Goal: Task Accomplishment & Management: Manage account settings

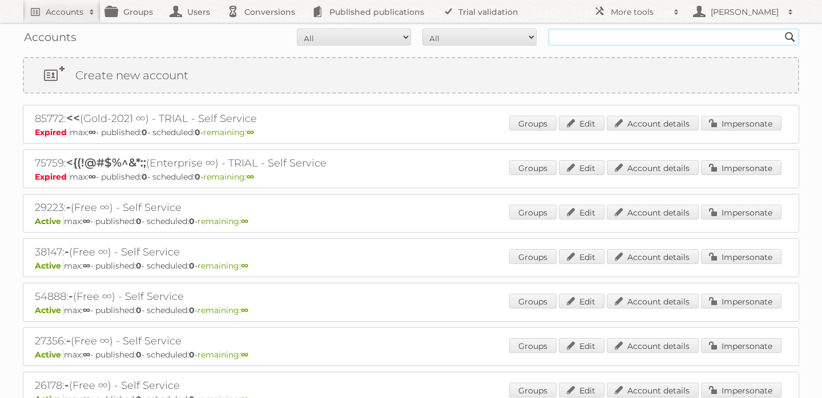
click at [620, 42] on input "text" at bounding box center [673, 37] width 251 height 17
type input "f"
type input "buro11"
click at [781, 29] on input "Search" at bounding box center [789, 37] width 17 height 17
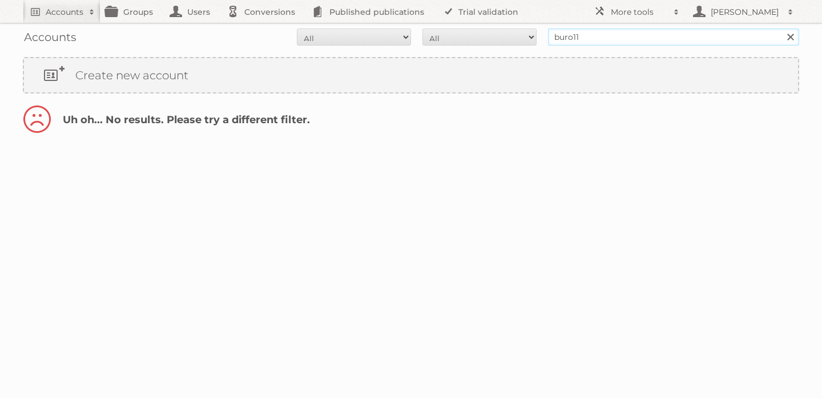
drag, startPoint x: 590, startPoint y: 34, endPoint x: 443, endPoint y: 34, distance: 146.7
click at [448, 34] on form "All Active Expired Pending All Paid Trials Self service buro11 Search" at bounding box center [411, 37] width 776 height 17
type input "n11"
click at [781, 29] on input "Search" at bounding box center [789, 37] width 17 height 17
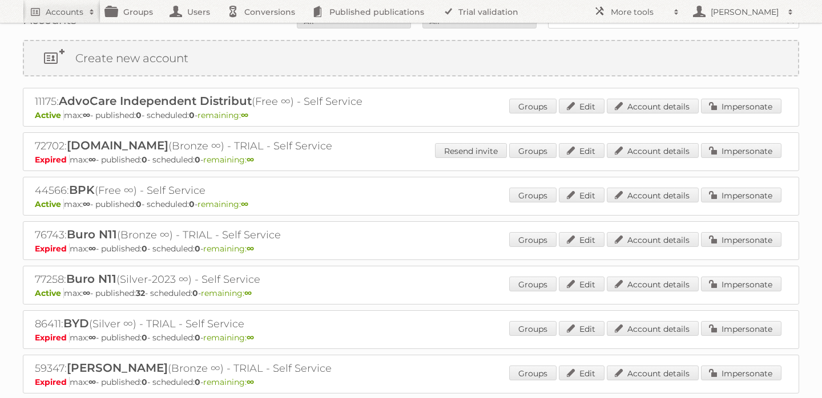
scroll to position [23, 0]
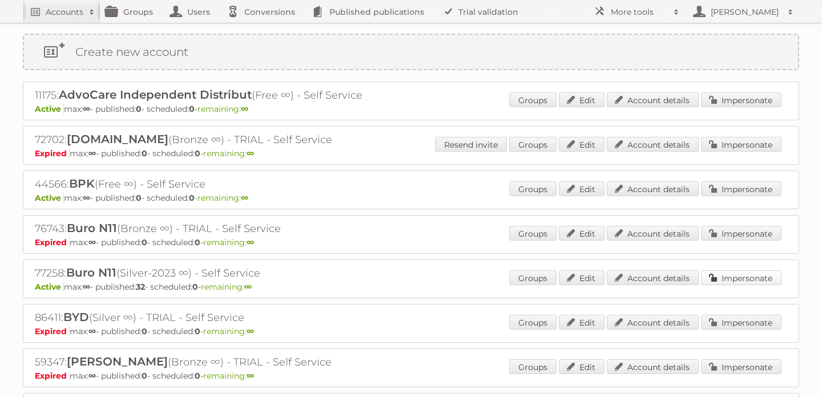
click at [720, 276] on link "Impersonate" at bounding box center [741, 278] width 80 height 15
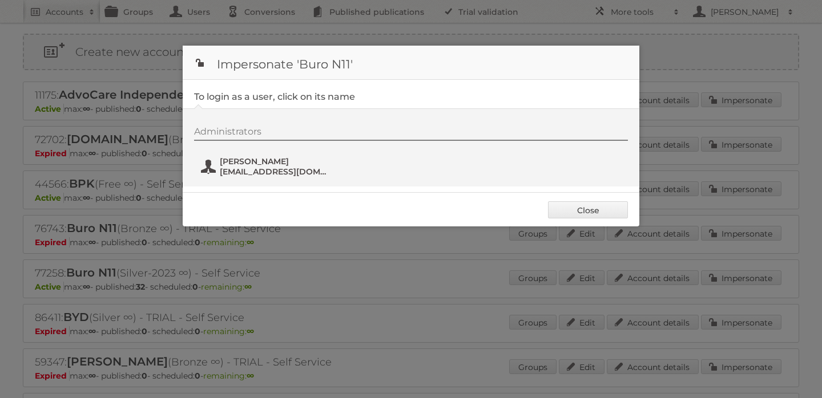
click at [231, 158] on span "Thon van Eijk" at bounding box center [275, 161] width 111 height 10
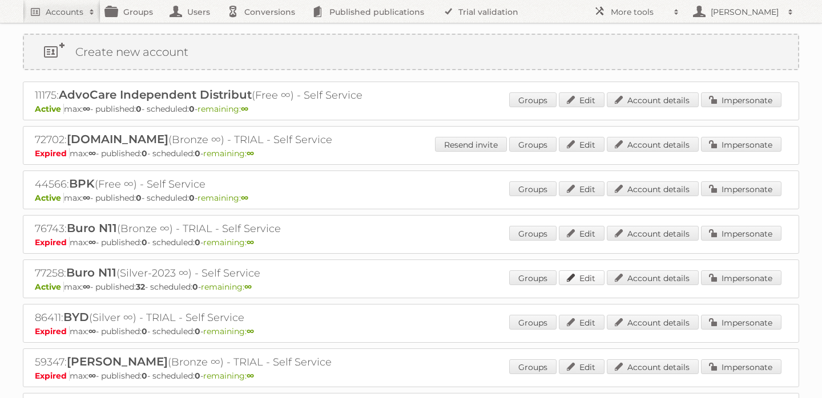
click at [595, 278] on link "Edit" at bounding box center [582, 278] width 46 height 15
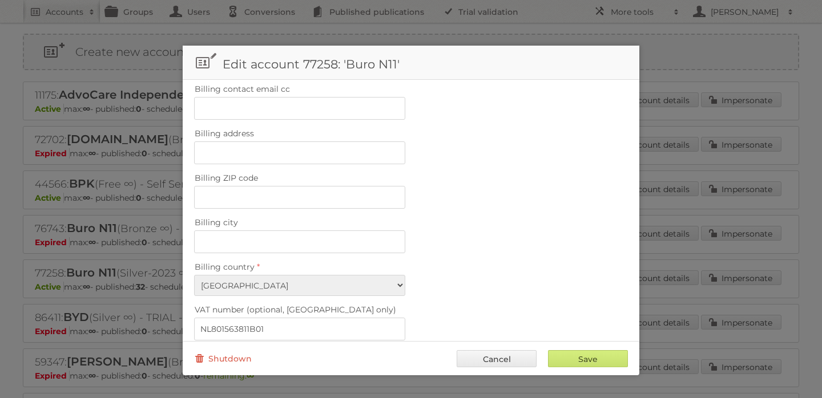
scroll to position [511, 0]
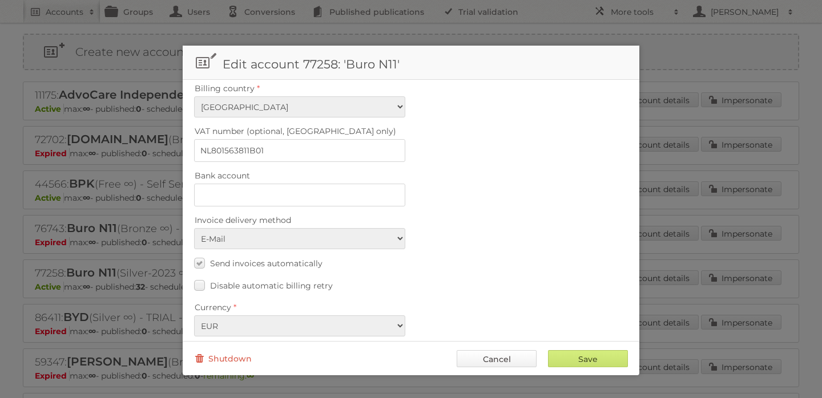
click at [486, 366] on link "Cancel" at bounding box center [497, 358] width 80 height 17
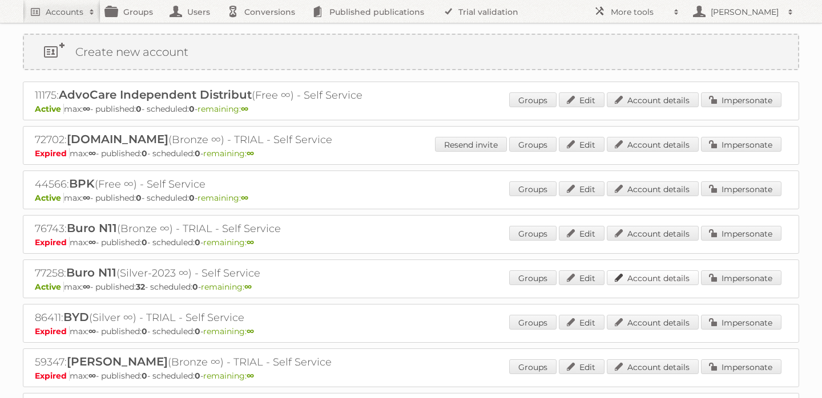
click at [644, 276] on link "Account details" at bounding box center [653, 278] width 92 height 15
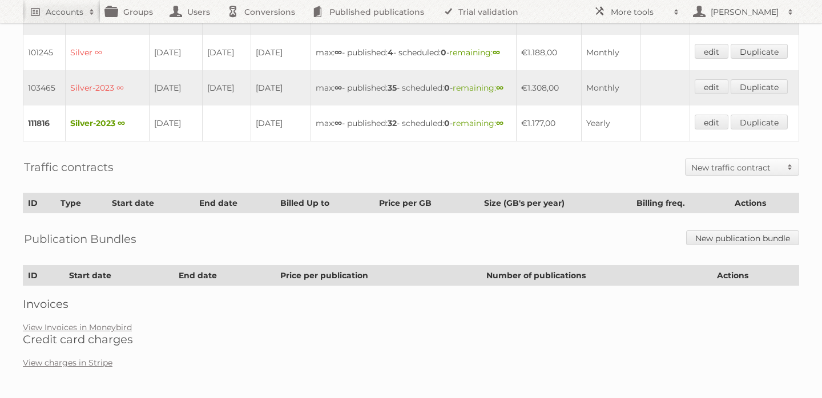
scroll to position [360, 0]
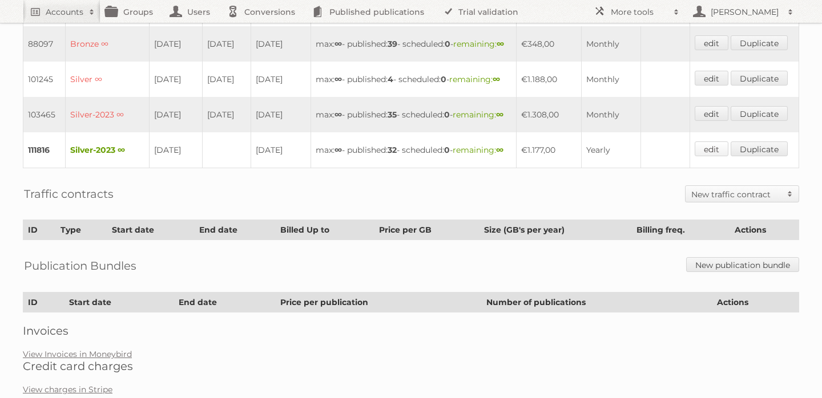
click at [709, 156] on link "edit" at bounding box center [712, 149] width 34 height 15
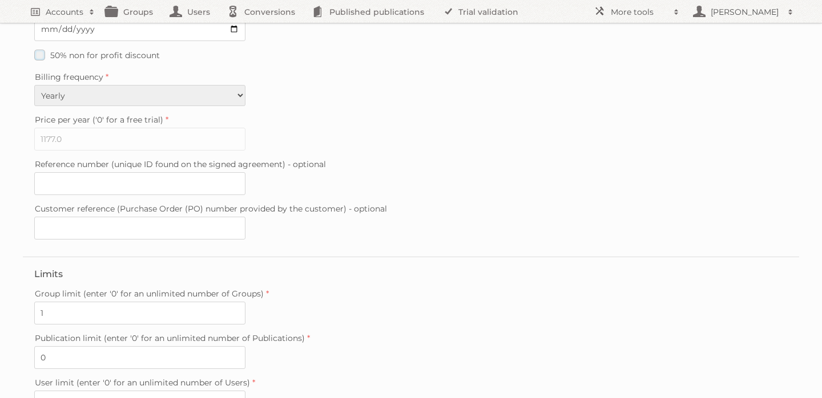
scroll to position [331, 0]
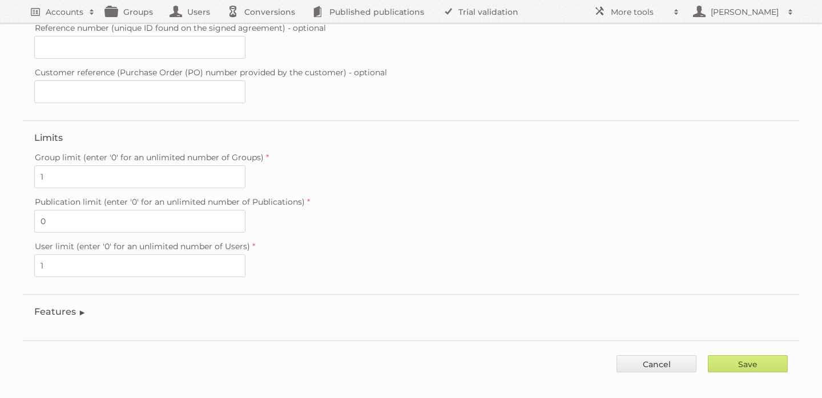
click at [63, 306] on legend "Features" at bounding box center [60, 311] width 52 height 11
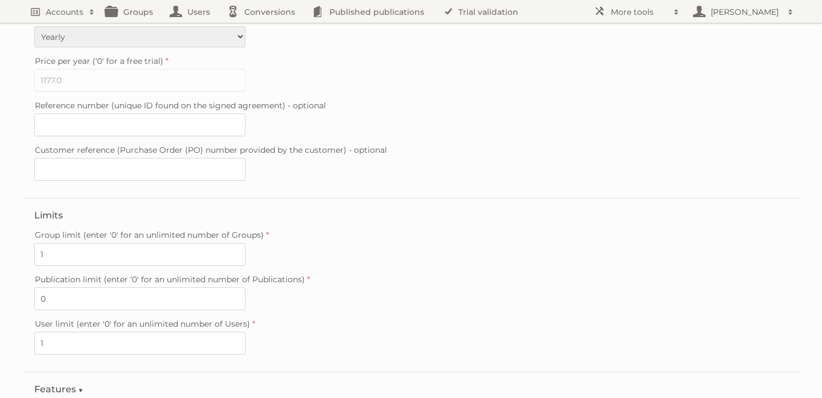
scroll to position [0, 0]
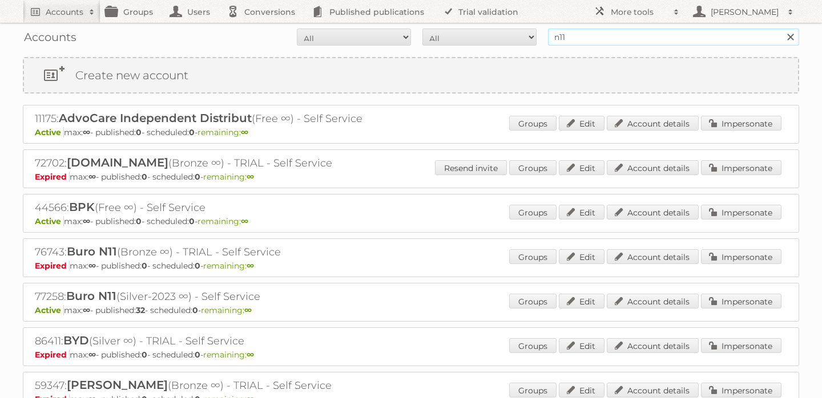
click at [607, 43] on input "n11" at bounding box center [673, 37] width 251 height 17
click at [607, 42] on input "n11" at bounding box center [673, 37] width 251 height 17
type input "mini"
click at [781, 29] on input "Search" at bounding box center [789, 37] width 17 height 17
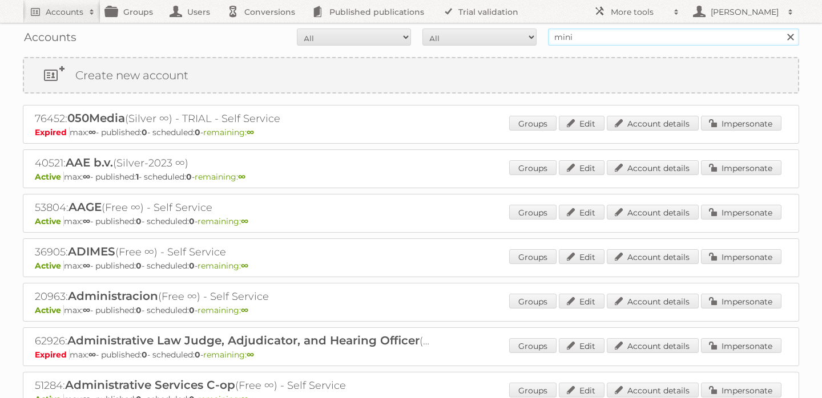
click at [581, 35] on input "mini" at bounding box center [673, 37] width 251 height 17
type input "m"
type input "opel"
click at [781, 29] on input "Search" at bounding box center [789, 37] width 17 height 17
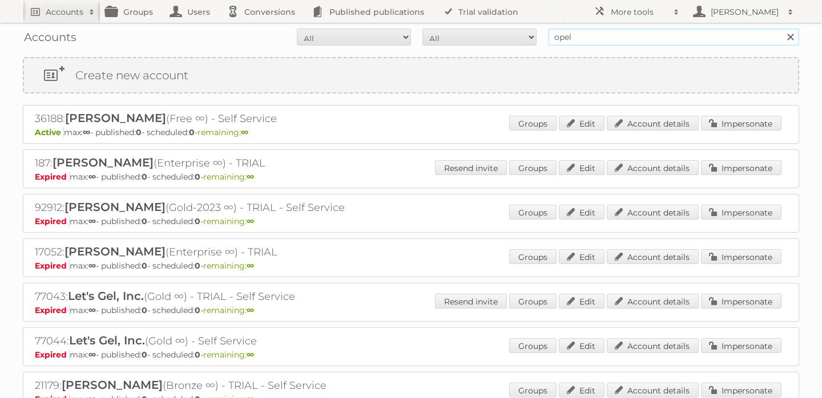
click at [581, 39] on input "opel" at bounding box center [673, 37] width 251 height 17
type input "mayster"
click at [781, 29] on input "Search" at bounding box center [789, 37] width 17 height 17
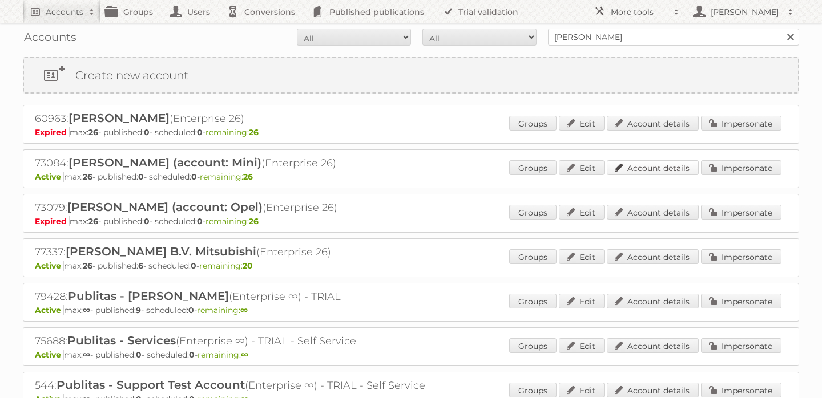
click at [647, 172] on link "Account details" at bounding box center [653, 167] width 92 height 15
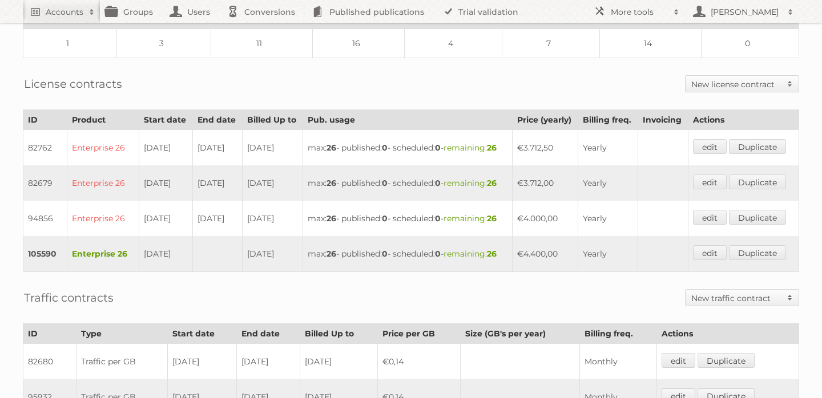
scroll to position [394, 0]
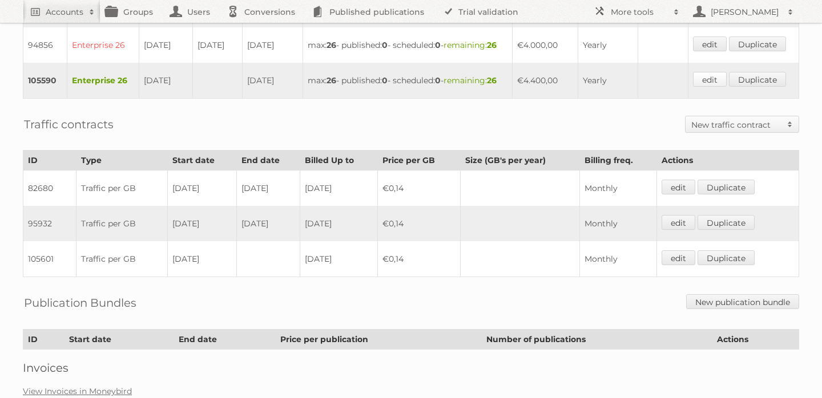
click at [712, 87] on link "edit" at bounding box center [710, 79] width 34 height 15
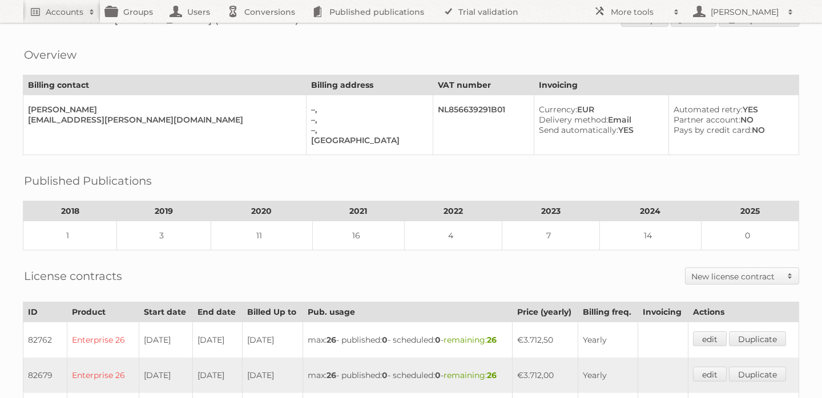
scroll to position [0, 0]
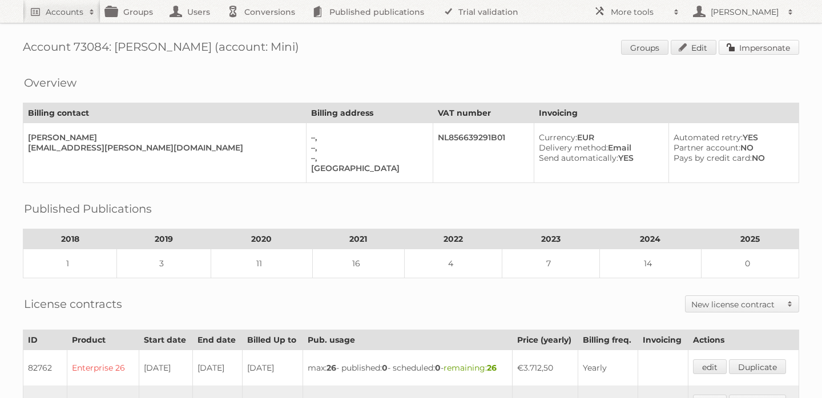
click at [750, 53] on link "Impersonate" at bounding box center [759, 47] width 80 height 15
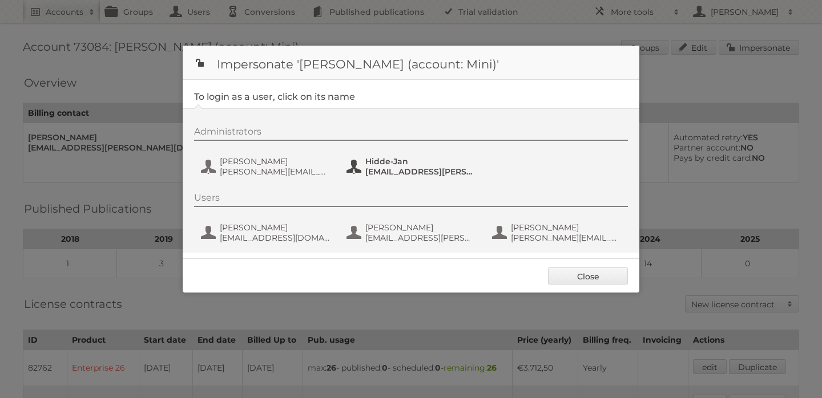
click at [402, 166] on span "Hidde-Jan" at bounding box center [420, 161] width 111 height 10
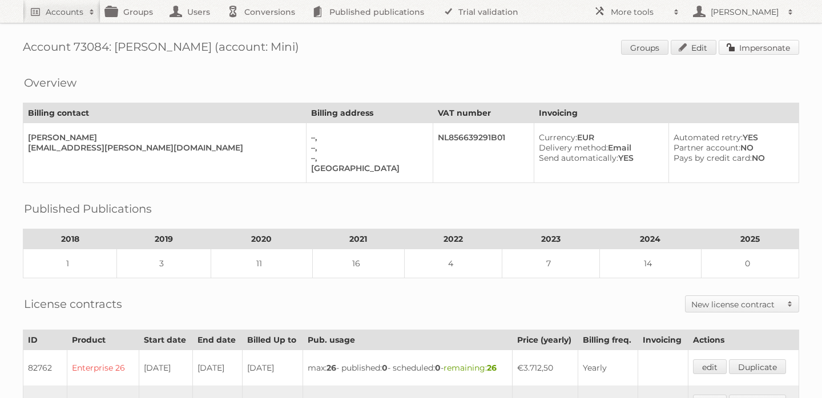
click at [745, 44] on link "Impersonate" at bounding box center [759, 47] width 80 height 15
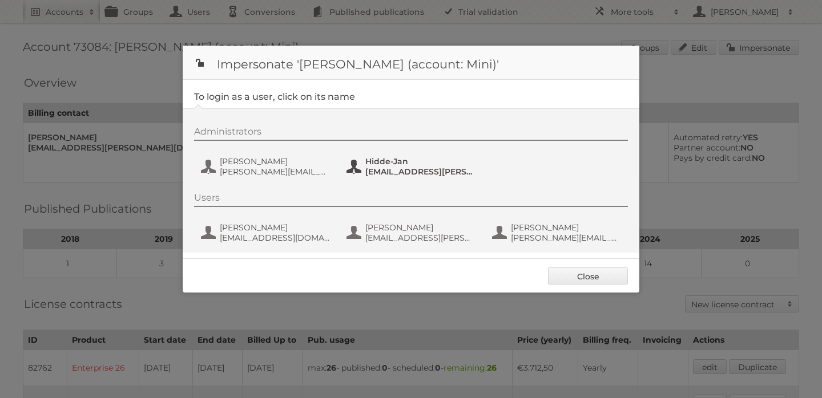
click at [402, 170] on span "hidde-jan+mini@mayster.nl" at bounding box center [420, 172] width 111 height 10
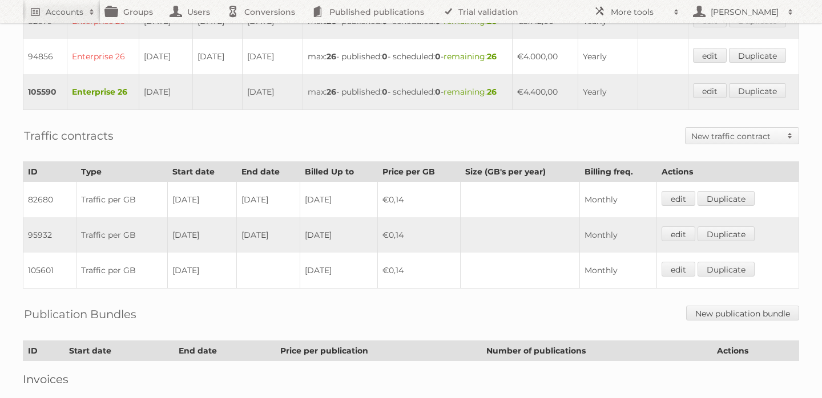
scroll to position [386, 0]
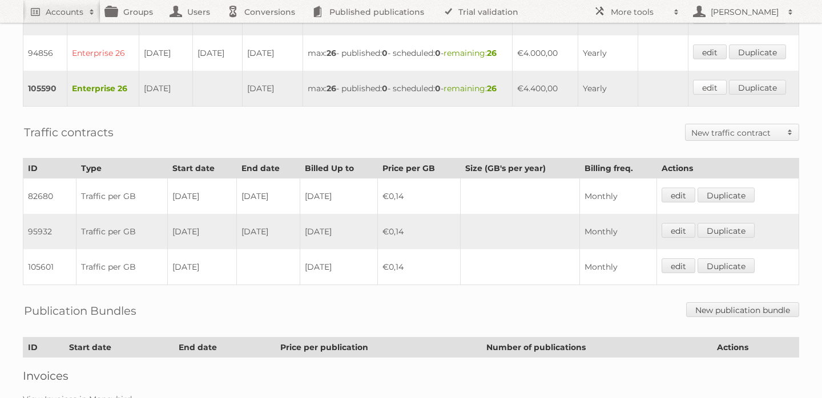
click at [712, 95] on link "edit" at bounding box center [710, 87] width 34 height 15
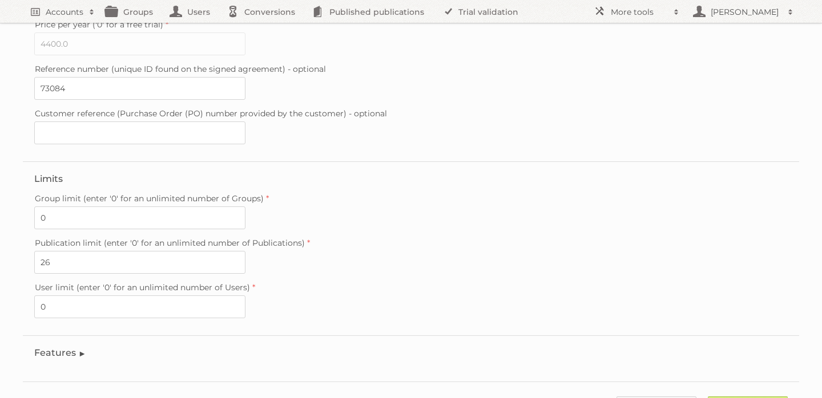
scroll to position [331, 0]
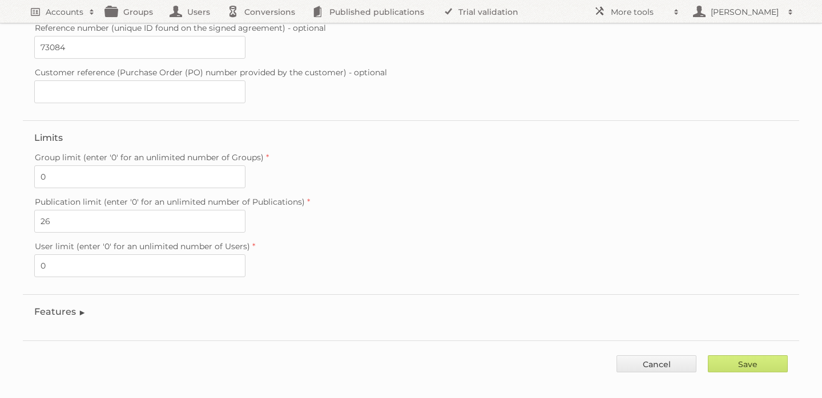
click at [60, 306] on legend "Features" at bounding box center [60, 311] width 52 height 11
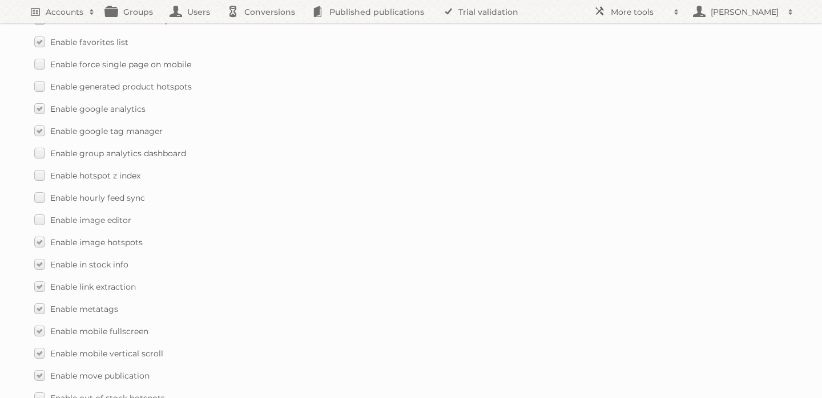
scroll to position [1091, 0]
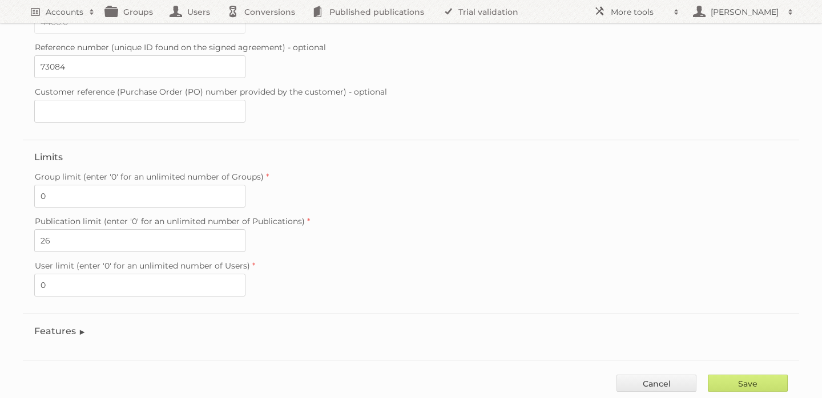
scroll to position [329, 0]
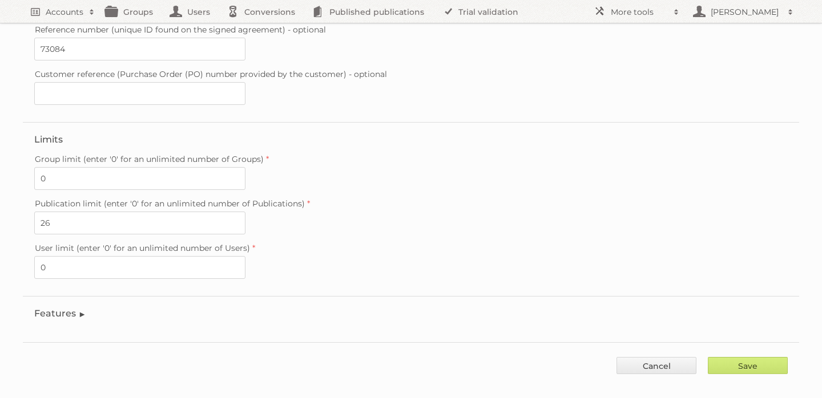
click at [50, 308] on legend "Features" at bounding box center [60, 313] width 52 height 11
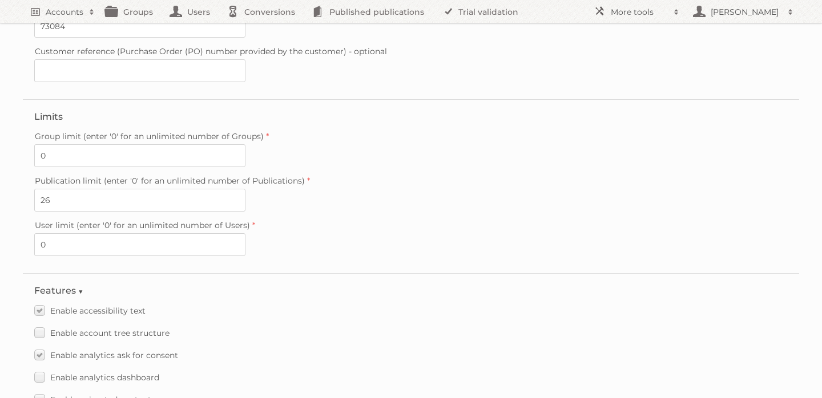
scroll to position [228, 0]
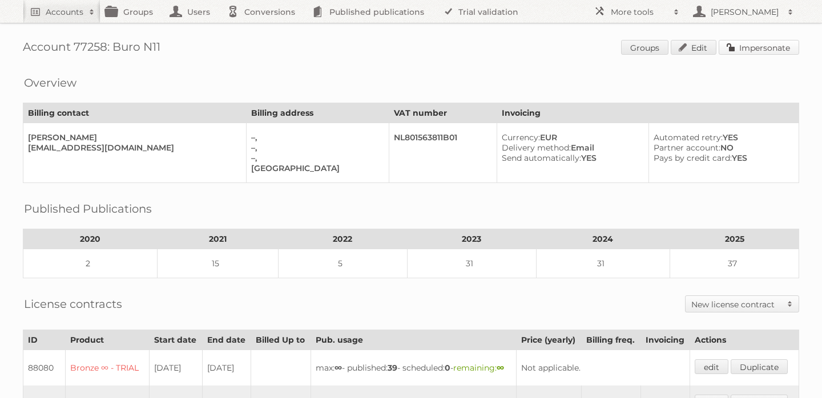
click at [747, 42] on link "Impersonate" at bounding box center [759, 47] width 80 height 15
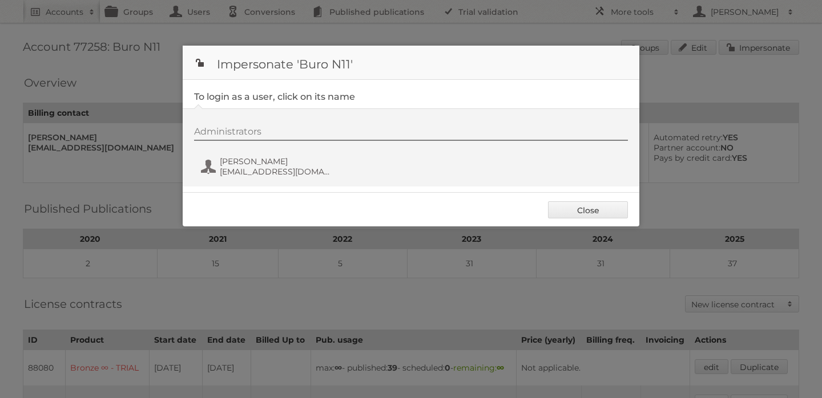
click at [254, 148] on div "Administrators Thon van Eijk tve@n11.nl" at bounding box center [416, 153] width 445 height 55
click at [237, 158] on span "Thon van Eijk" at bounding box center [275, 161] width 111 height 10
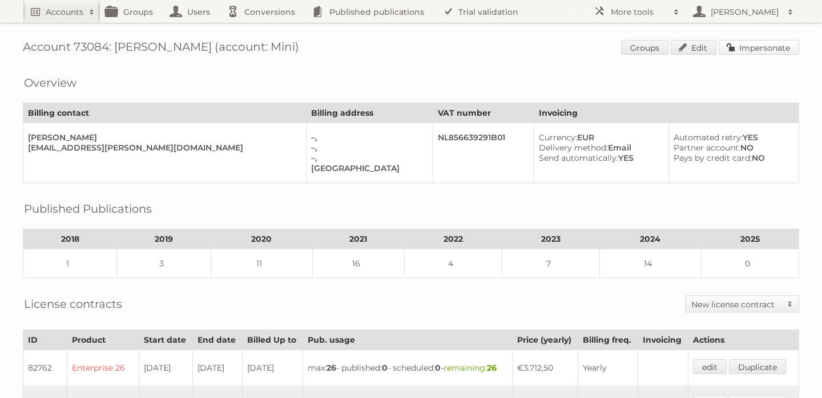
click at [765, 42] on link "Impersonate" at bounding box center [759, 47] width 80 height 15
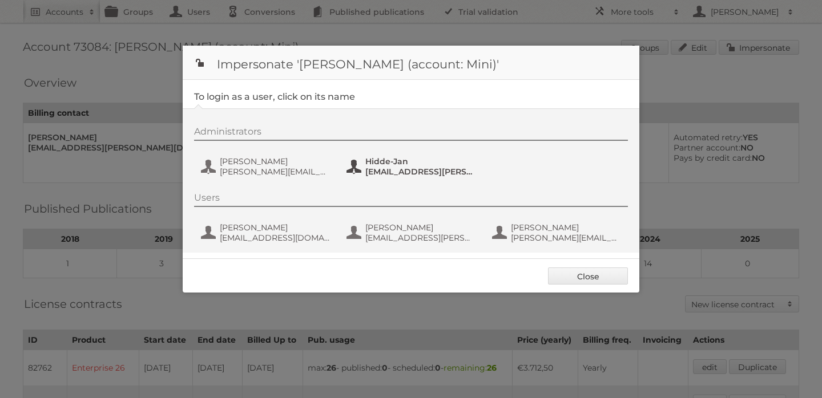
click at [345, 161] on div "Administrators [PERSON_NAME] [PERSON_NAME][EMAIL_ADDRESS][PERSON_NAME][DOMAIN_N…" at bounding box center [416, 153] width 445 height 55
click at [371, 164] on span "Hidde-Jan" at bounding box center [420, 161] width 111 height 10
